Goal: Transaction & Acquisition: Subscribe to service/newsletter

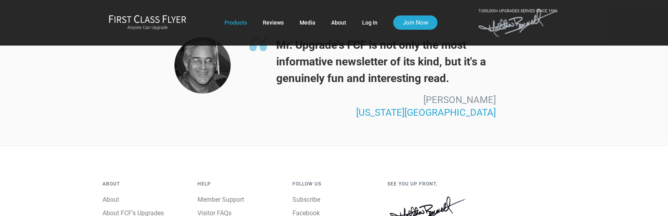
scroll to position [2215, 0]
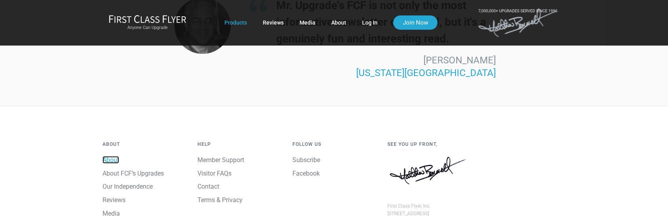
click at [113, 156] on link "About" at bounding box center [110, 160] width 17 height 8
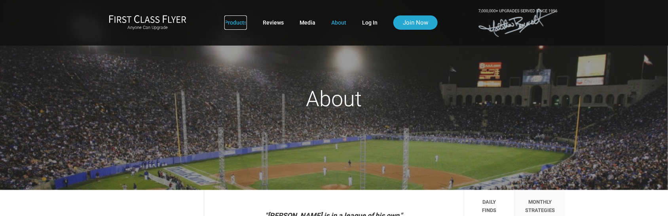
click at [236, 23] on link "Products" at bounding box center [235, 22] width 23 height 14
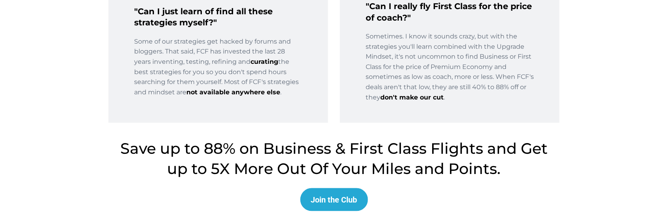
scroll to position [1354, 0]
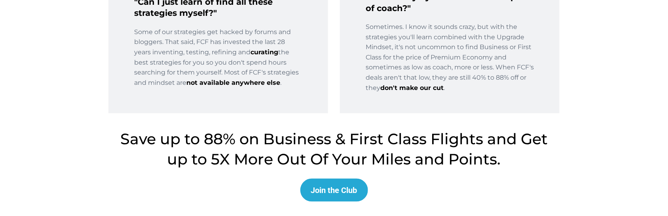
click at [334, 181] on button "Join the Club" at bounding box center [334, 189] width 68 height 23
